Goal: Information Seeking & Learning: Find specific page/section

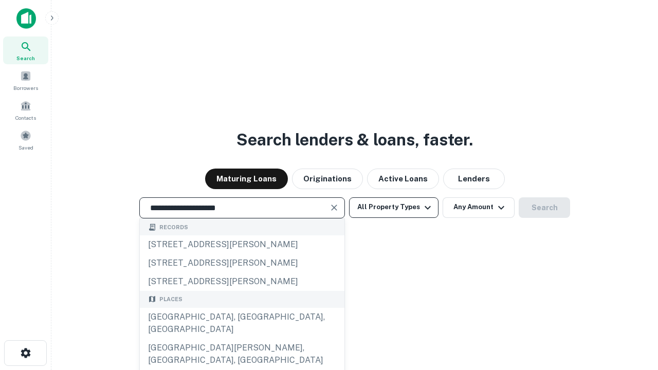
click at [241, 339] on div "Santa Monica, CA, USA" at bounding box center [242, 323] width 204 height 31
click at [394, 207] on button "All Property Types" at bounding box center [393, 207] width 89 height 21
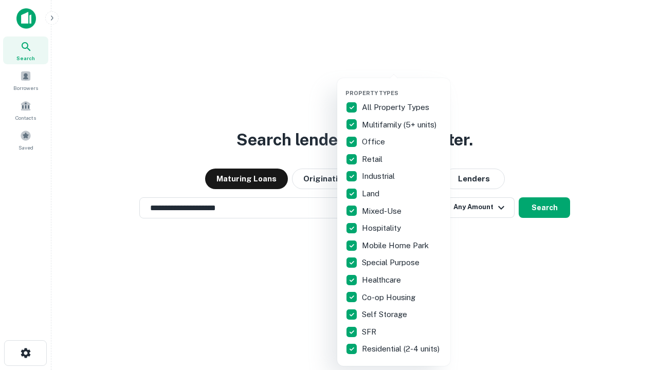
type input "**********"
click at [402, 86] on button "button" at bounding box center [401, 86] width 113 height 1
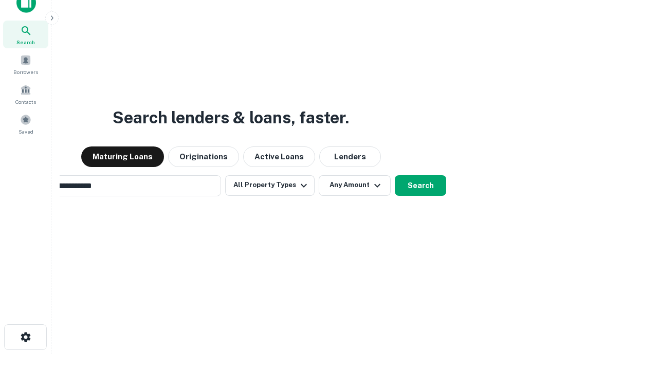
scroll to position [16, 0]
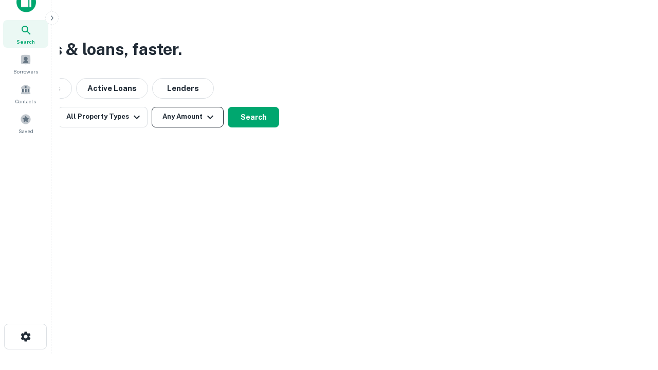
click at [188, 117] on button "Any Amount" at bounding box center [188, 117] width 72 height 21
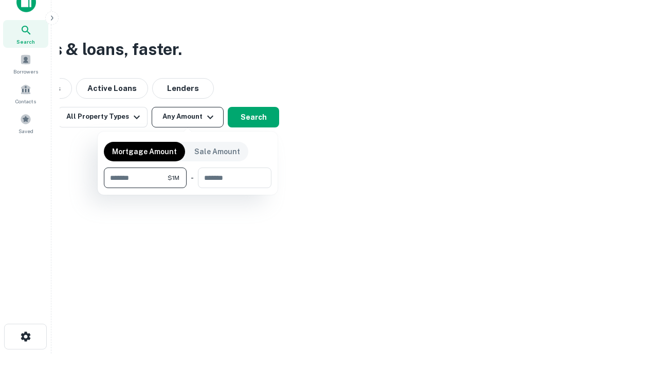
type input "*******"
click at [188, 188] on button "button" at bounding box center [187, 188] width 167 height 1
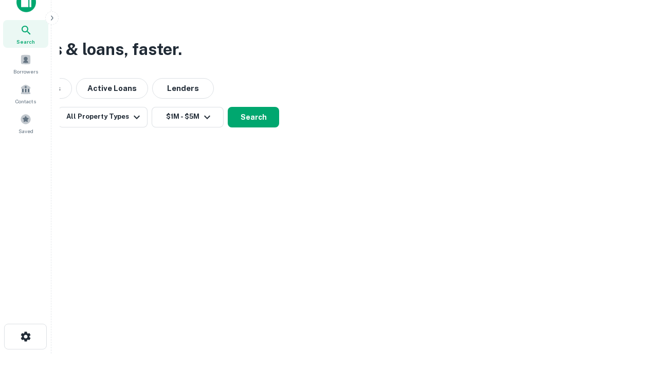
scroll to position [16, 0]
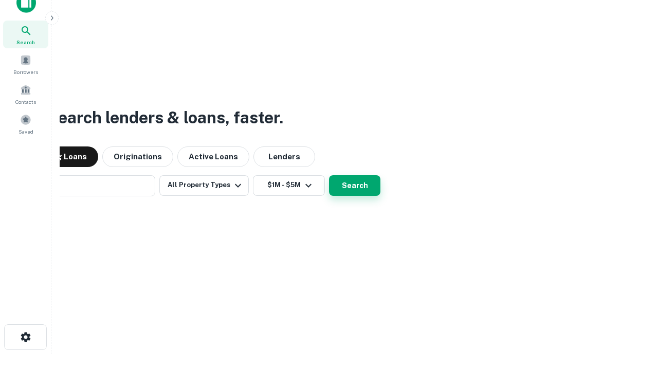
click at [329, 175] on button "Search" at bounding box center [354, 185] width 51 height 21
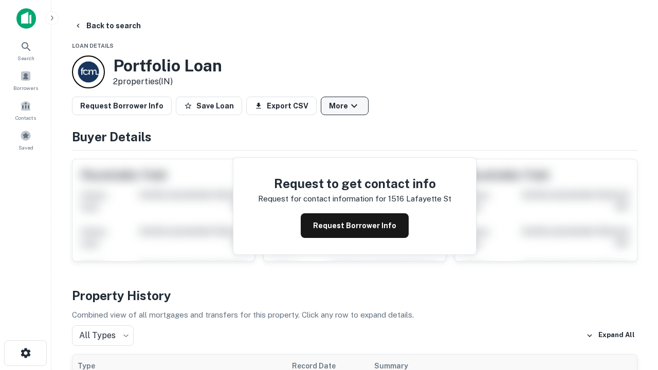
click at [344, 106] on button "More" at bounding box center [345, 106] width 48 height 18
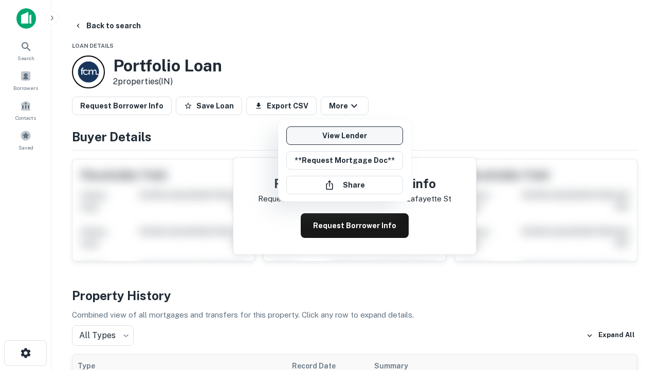
click at [344, 136] on link "View Lender" at bounding box center [344, 135] width 117 height 18
